Goal: Transaction & Acquisition: Purchase product/service

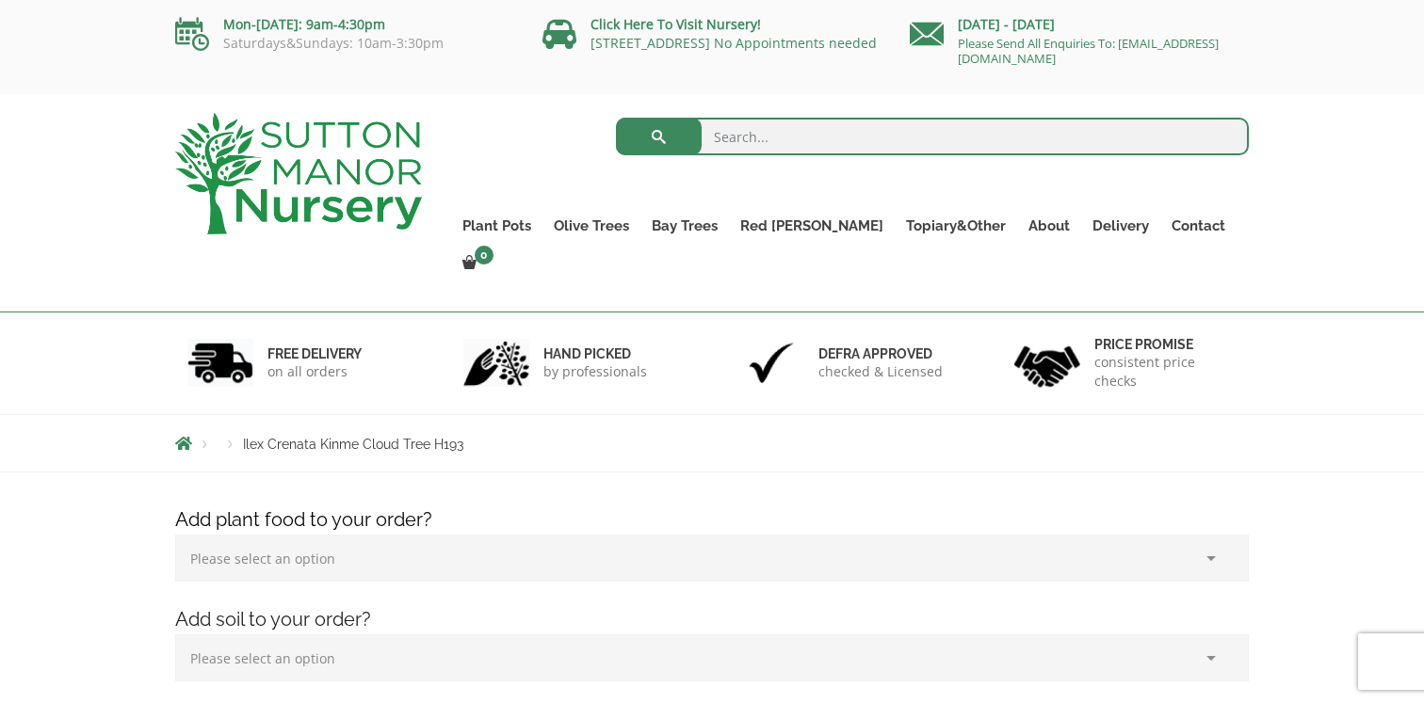
click at [291, 189] on img at bounding box center [298, 173] width 247 height 121
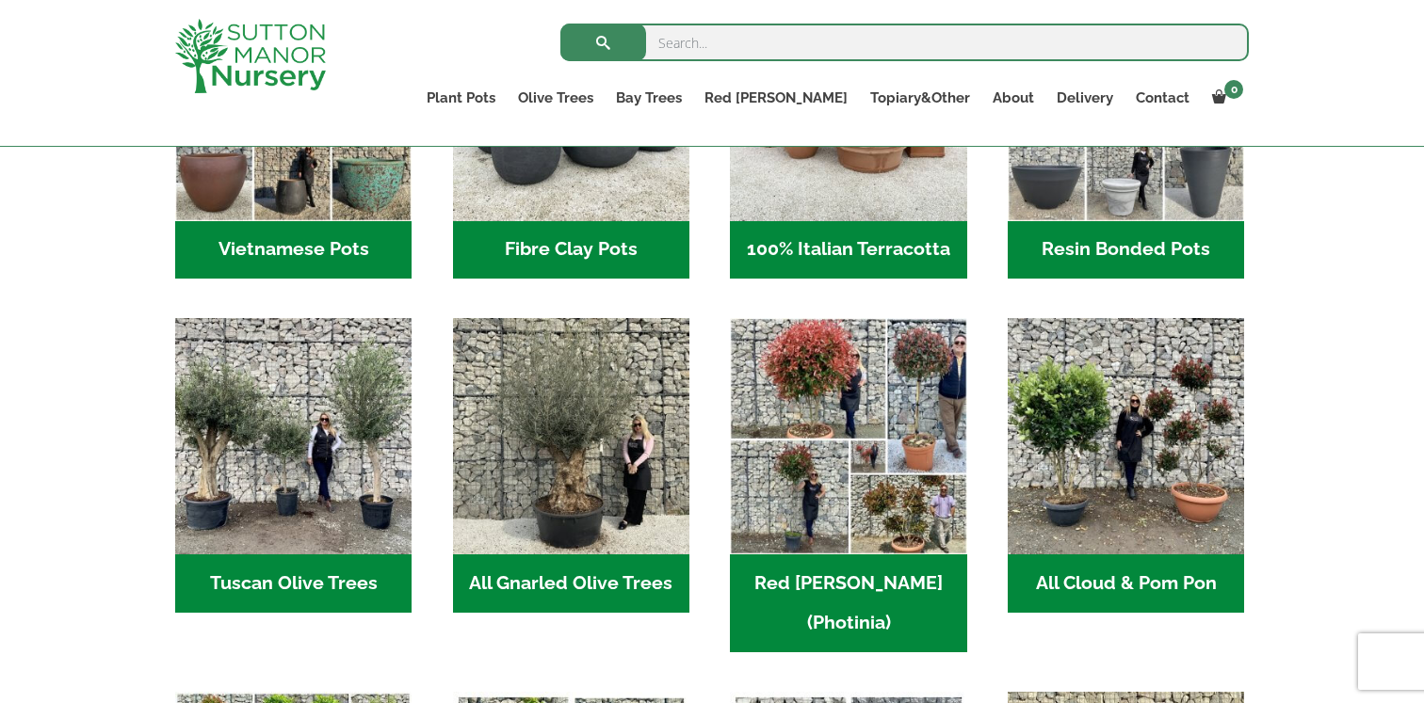
scroll to position [818, 0]
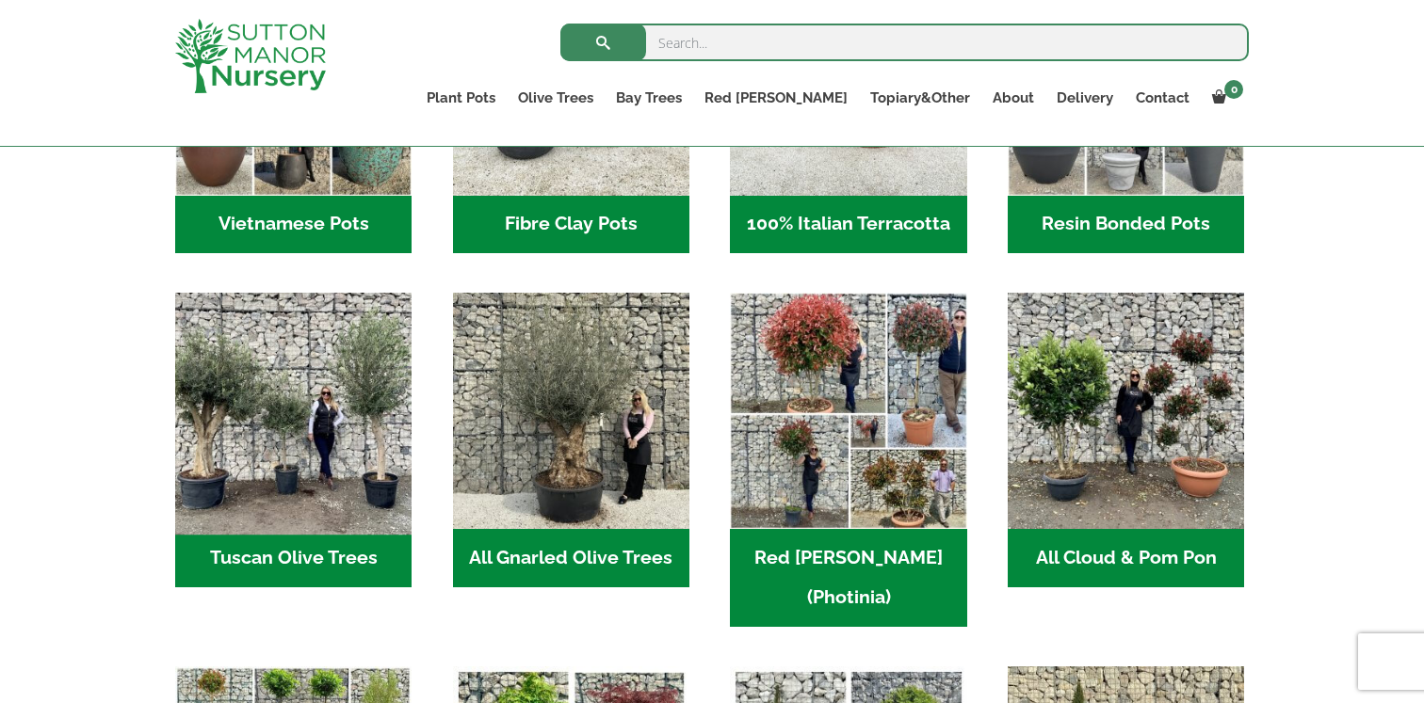
click at [234, 432] on img "Visit product category Tuscan Olive Trees" at bounding box center [294, 411] width 249 height 249
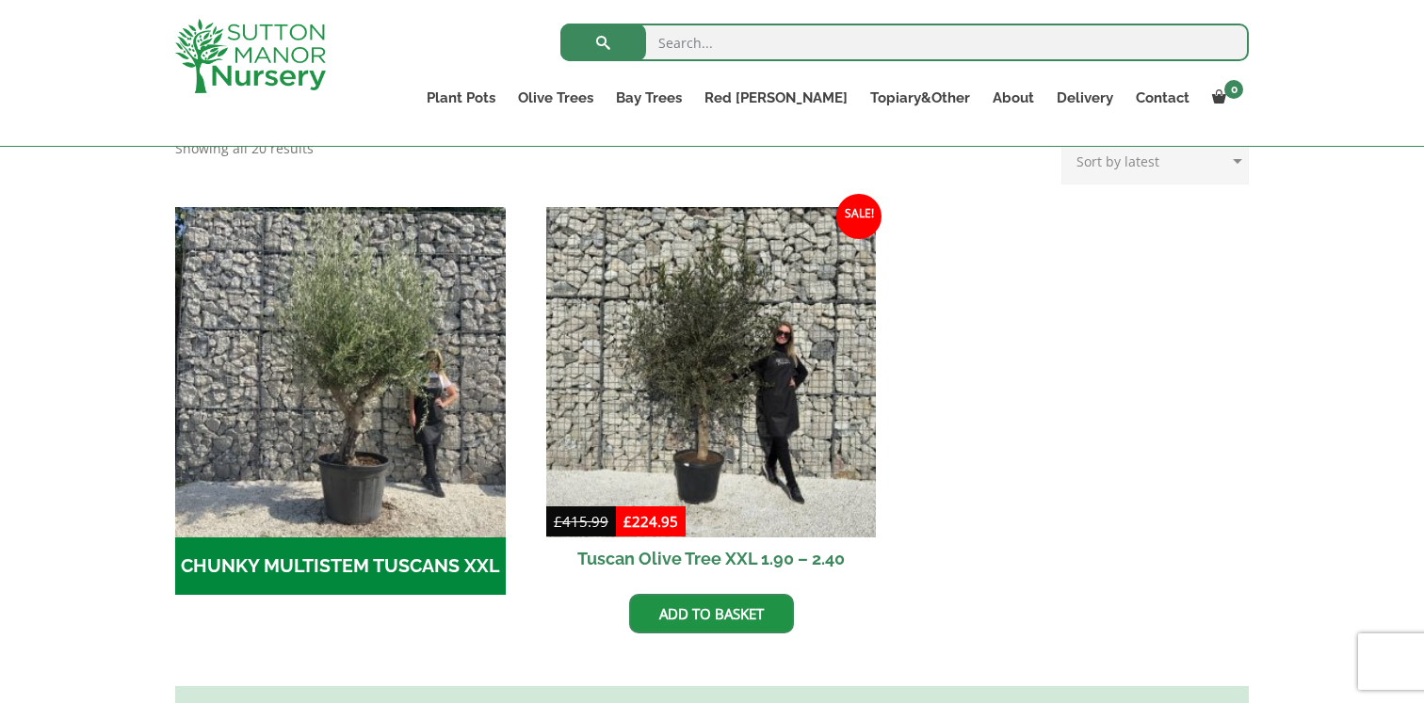
scroll to position [515, 0]
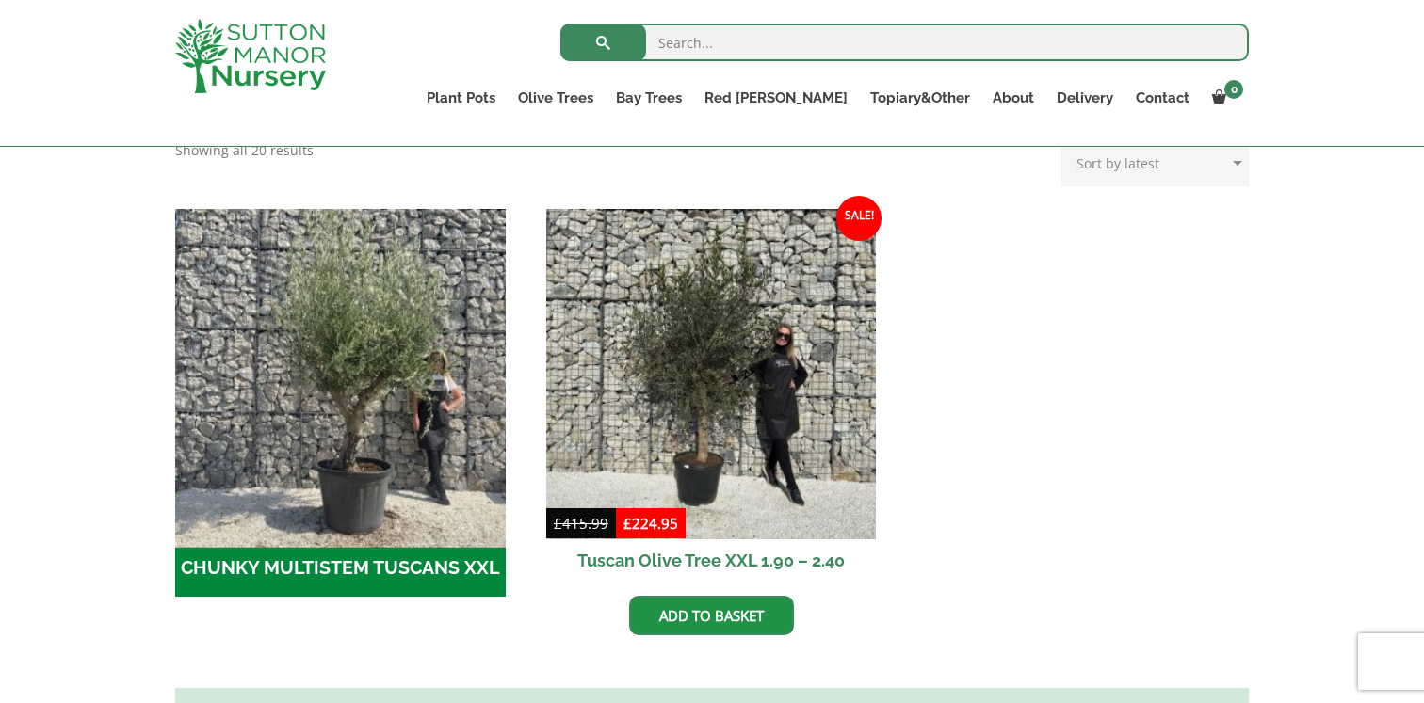
click at [336, 384] on img "Visit product category CHUNKY MULTISTEM TUSCANS XXL" at bounding box center [340, 374] width 347 height 347
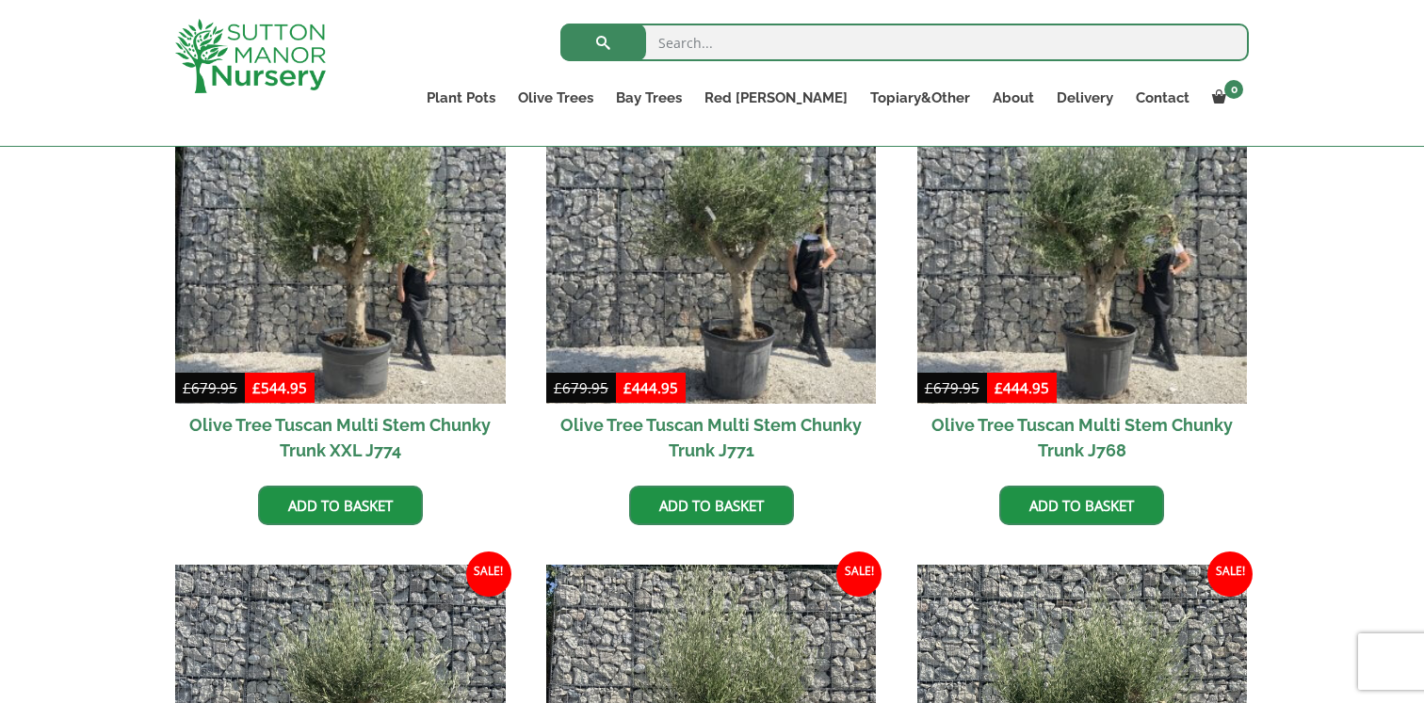
scroll to position [544, 0]
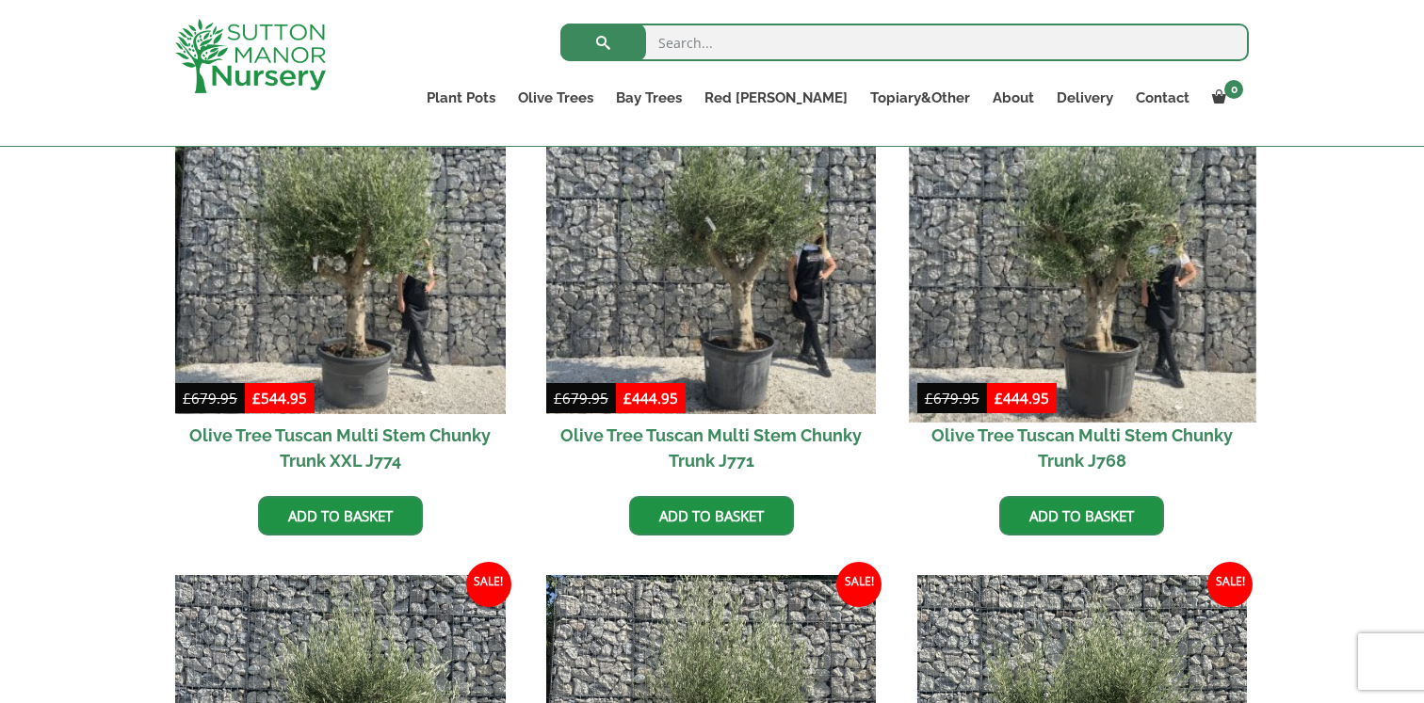
click at [1131, 306] on img at bounding box center [1082, 248] width 347 height 347
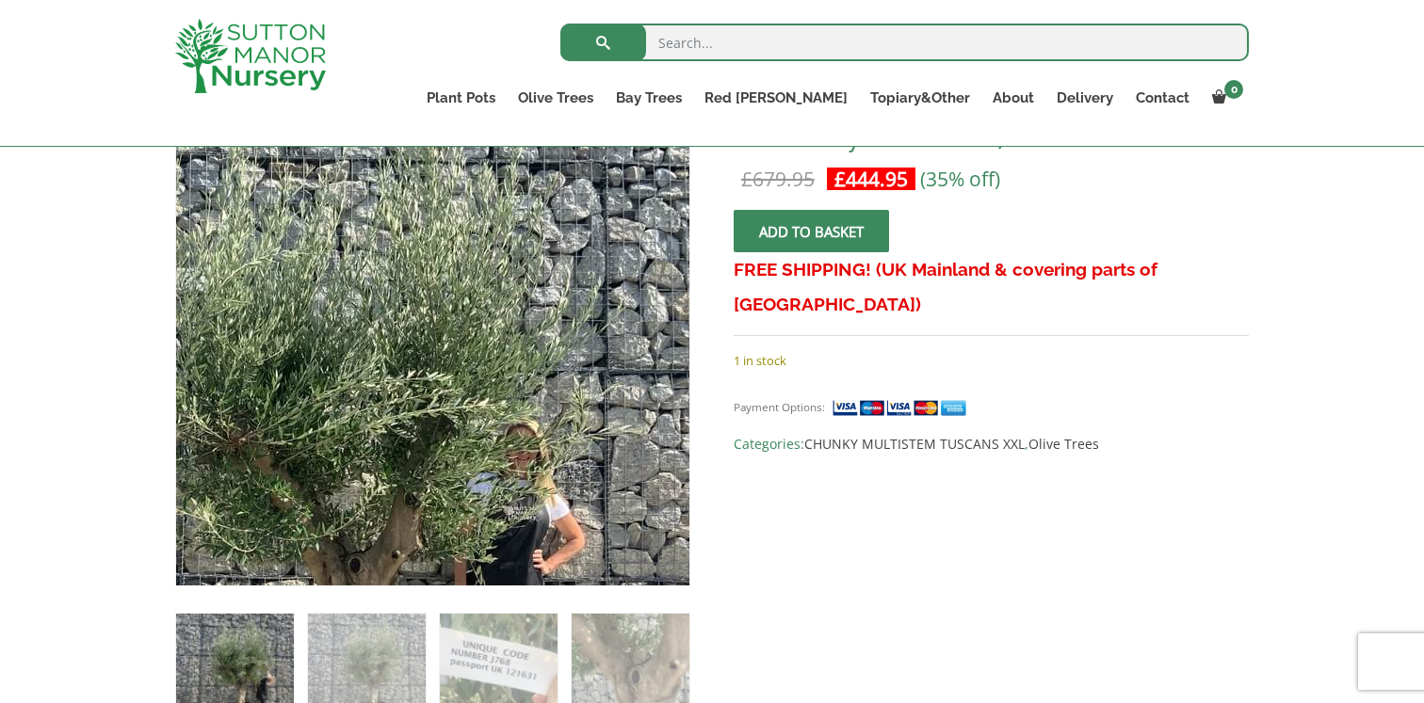
scroll to position [365, 0]
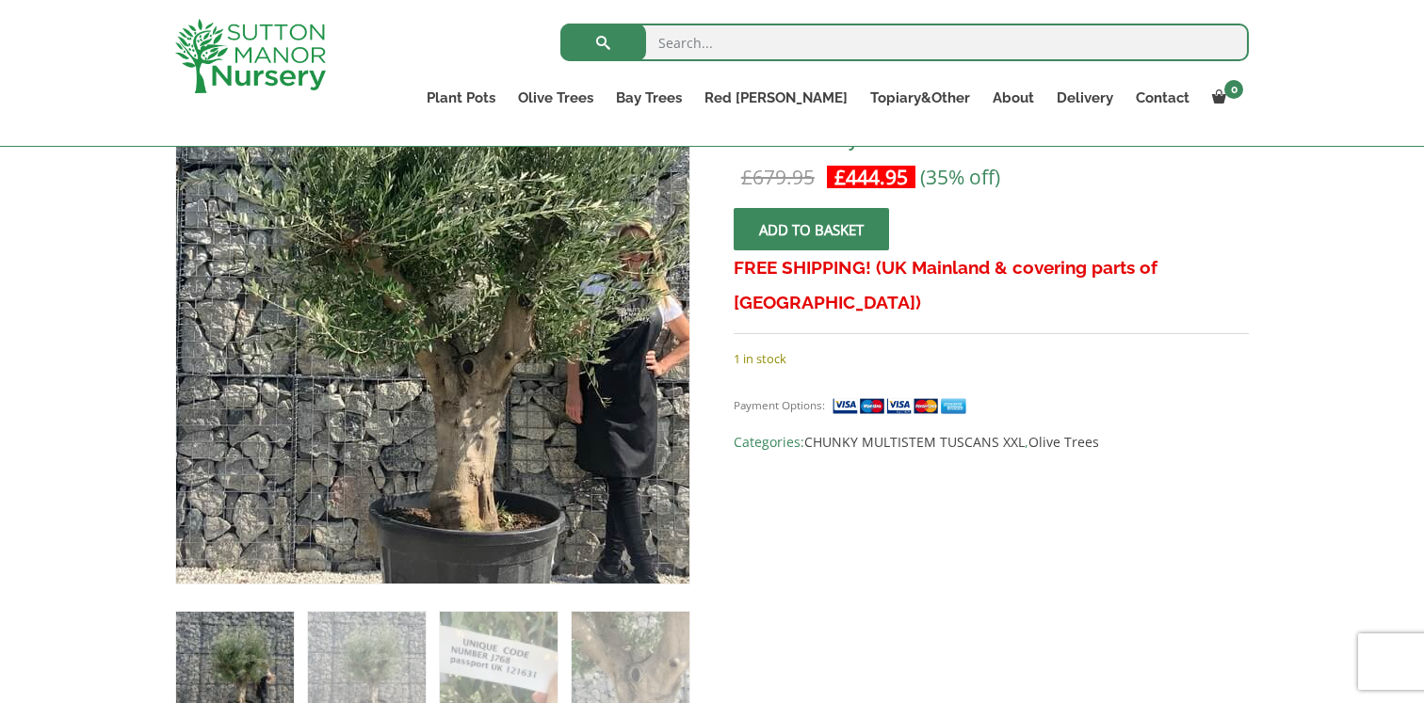
click at [445, 430] on img at bounding box center [425, 284] width 834 height 834
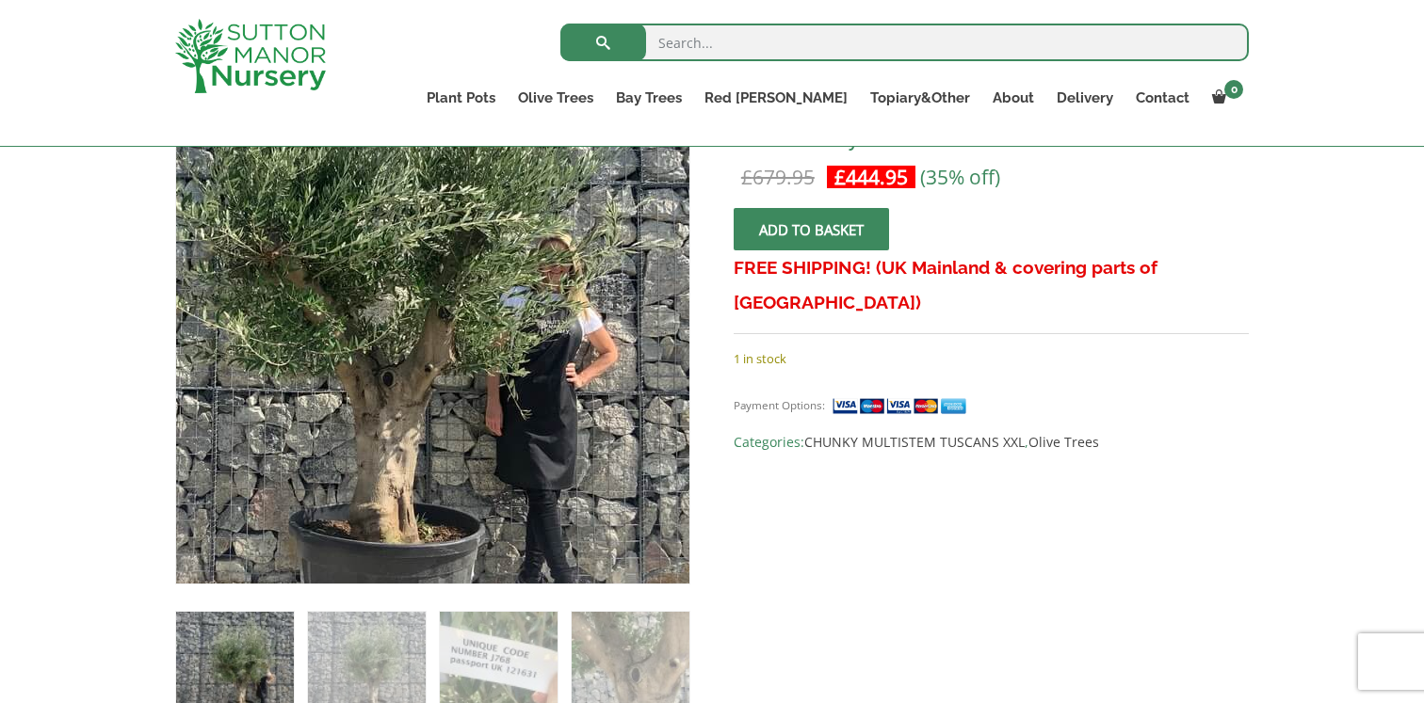
click at [573, 411] on img at bounding box center [344, 296] width 834 height 834
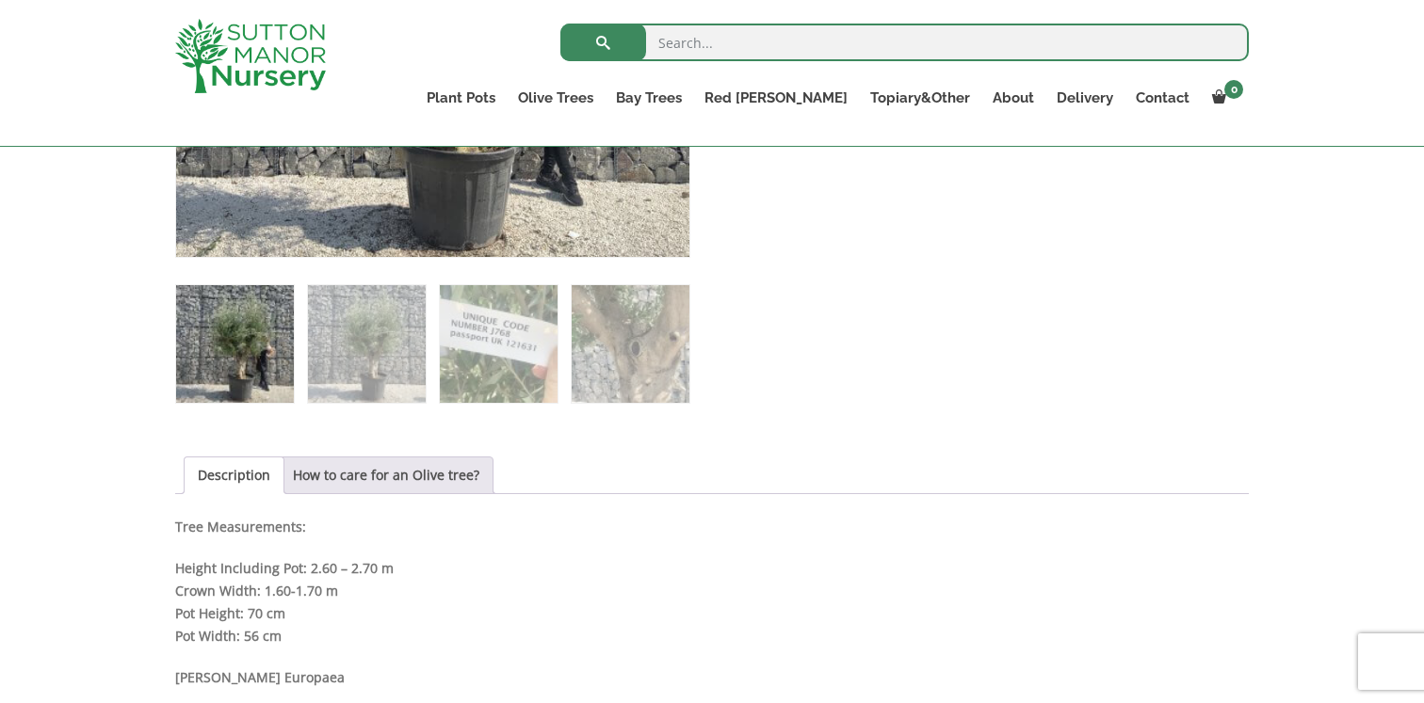
scroll to position [690, 0]
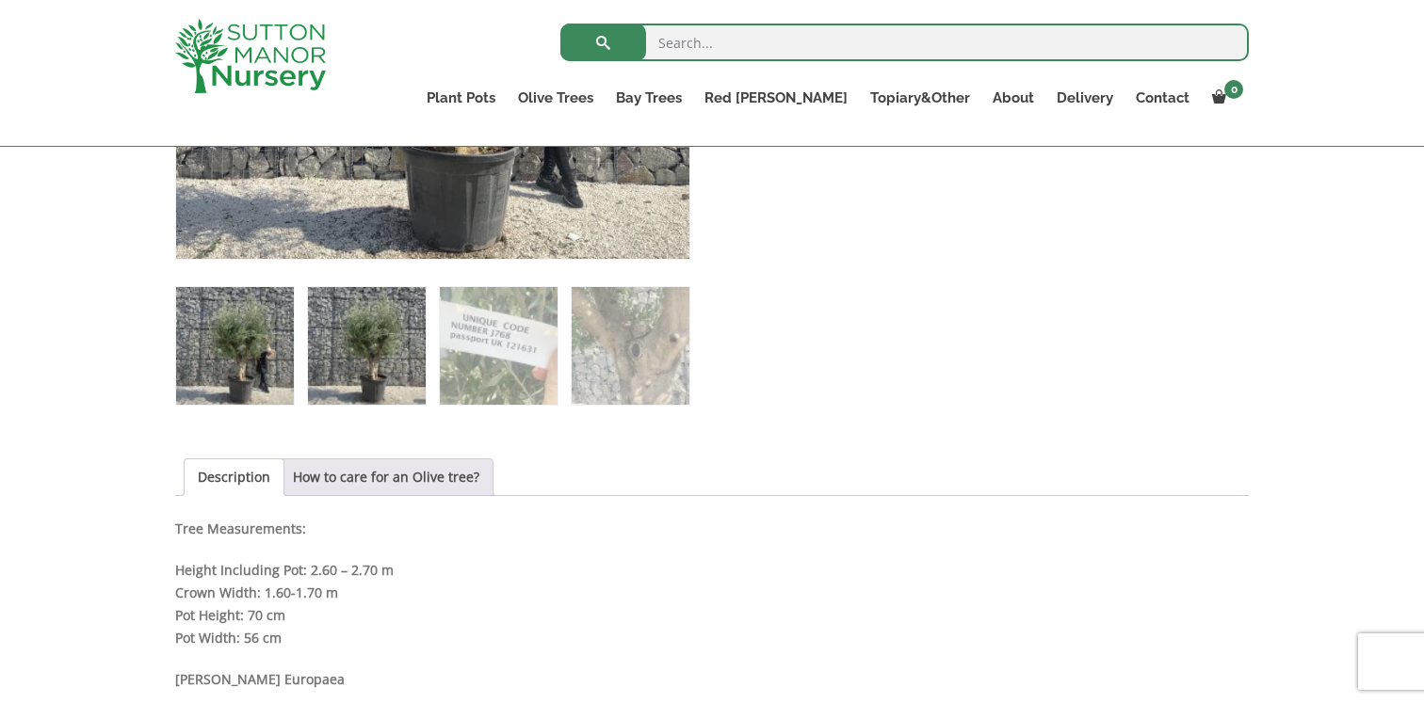
click at [392, 383] on img at bounding box center [367, 346] width 118 height 118
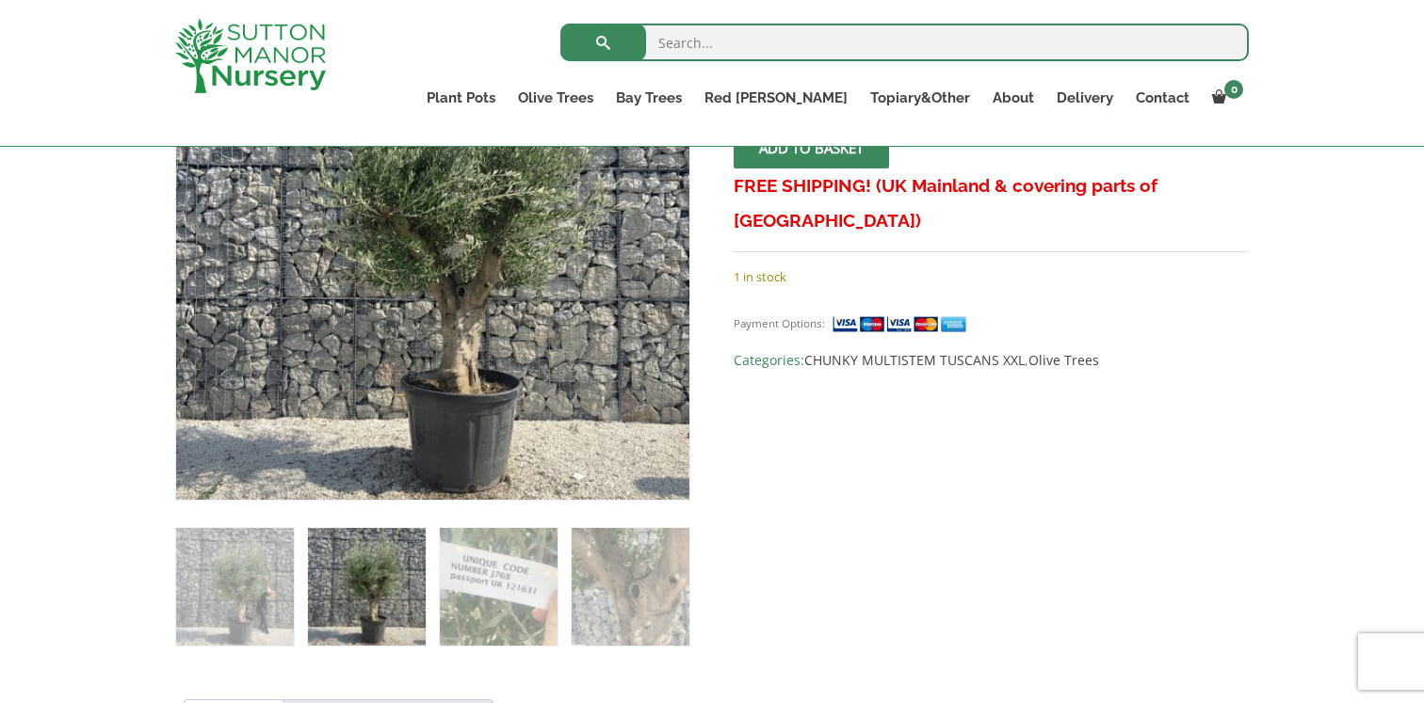
scroll to position [384, 0]
